Goal: Task Accomplishment & Management: Complete application form

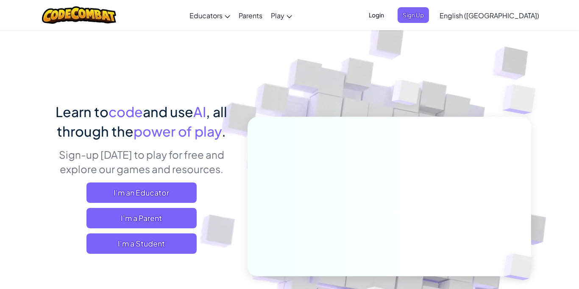
click at [389, 11] on span "Login" at bounding box center [376, 15] width 25 height 16
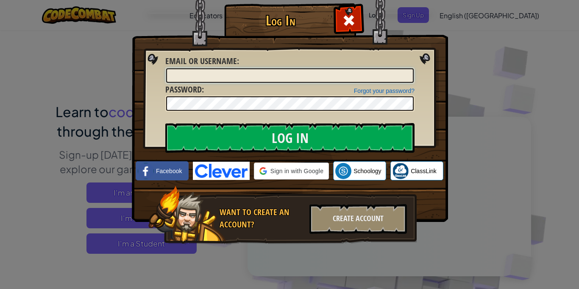
type input "BuckJ"
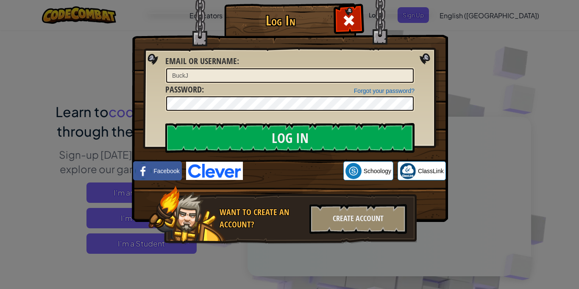
click at [546, 24] on div "Log In Unknown Error Email or Username : BuckJ Forgot your password? Password :…" at bounding box center [289, 144] width 579 height 289
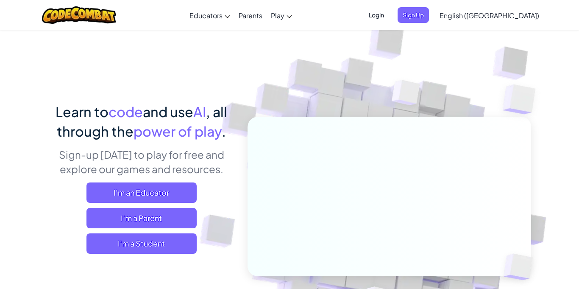
click at [389, 11] on span "Login" at bounding box center [376, 15] width 25 height 16
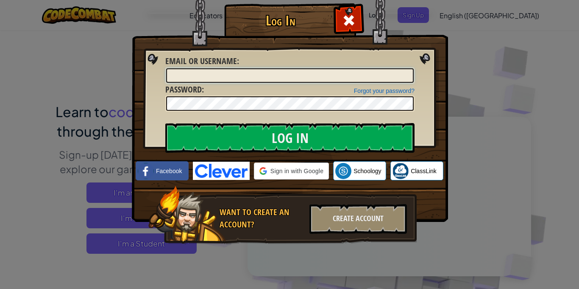
type input "BuckJ"
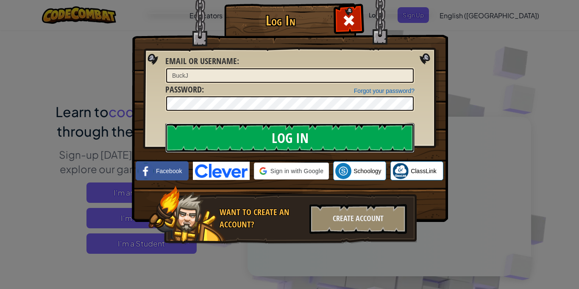
click at [307, 145] on input "Log In" at bounding box center [289, 138] width 249 height 30
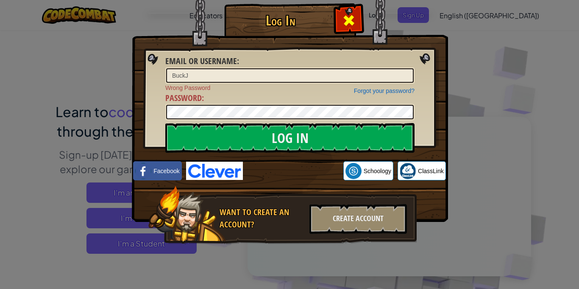
click at [344, 20] on span at bounding box center [349, 21] width 14 height 14
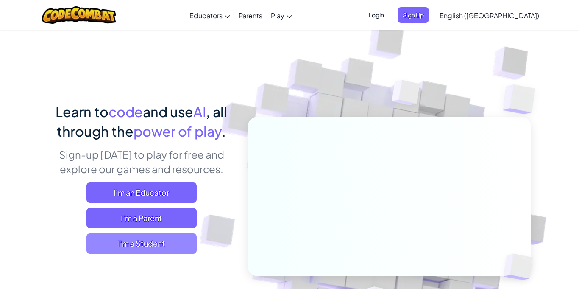
click at [157, 239] on span "I'm a Student" at bounding box center [142, 243] width 110 height 20
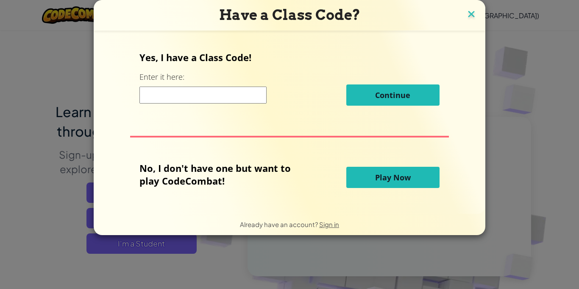
click at [470, 9] on img at bounding box center [471, 14] width 11 height 13
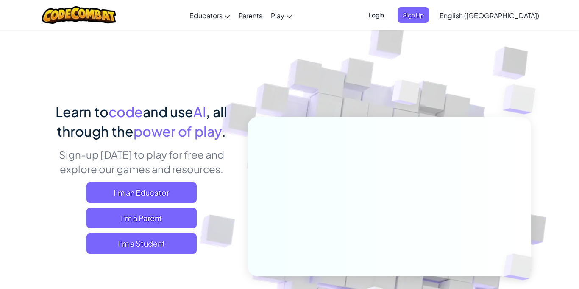
click at [389, 16] on span "Login" at bounding box center [376, 15] width 25 height 16
